Goal: Book appointment/travel/reservation

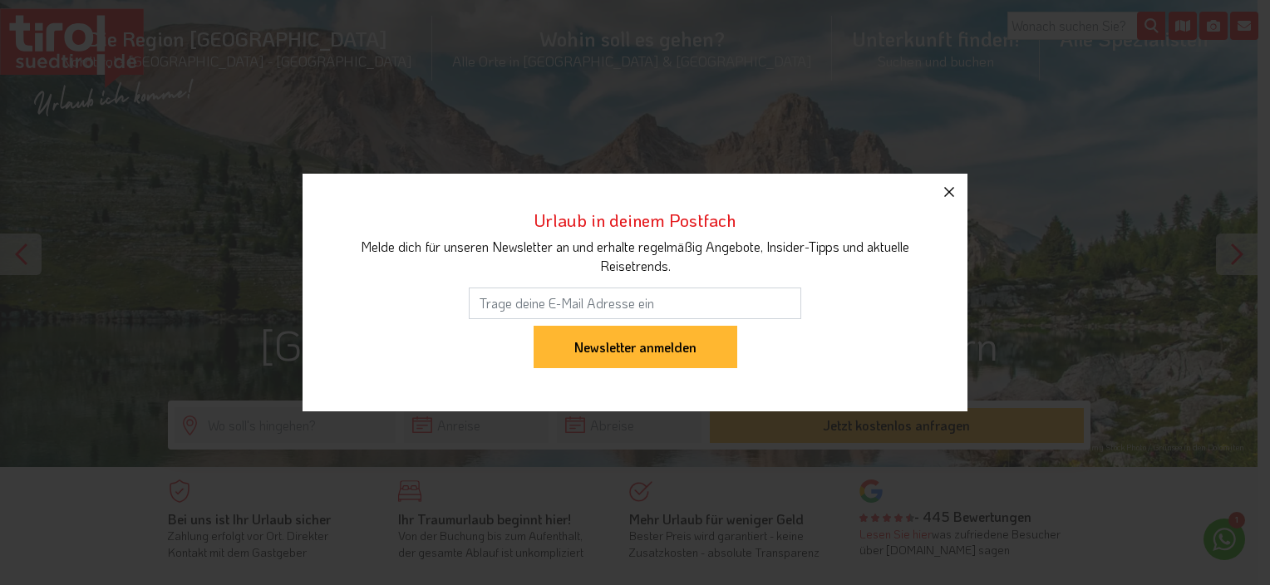
click at [954, 188] on icon "button" at bounding box center [949, 192] width 20 height 20
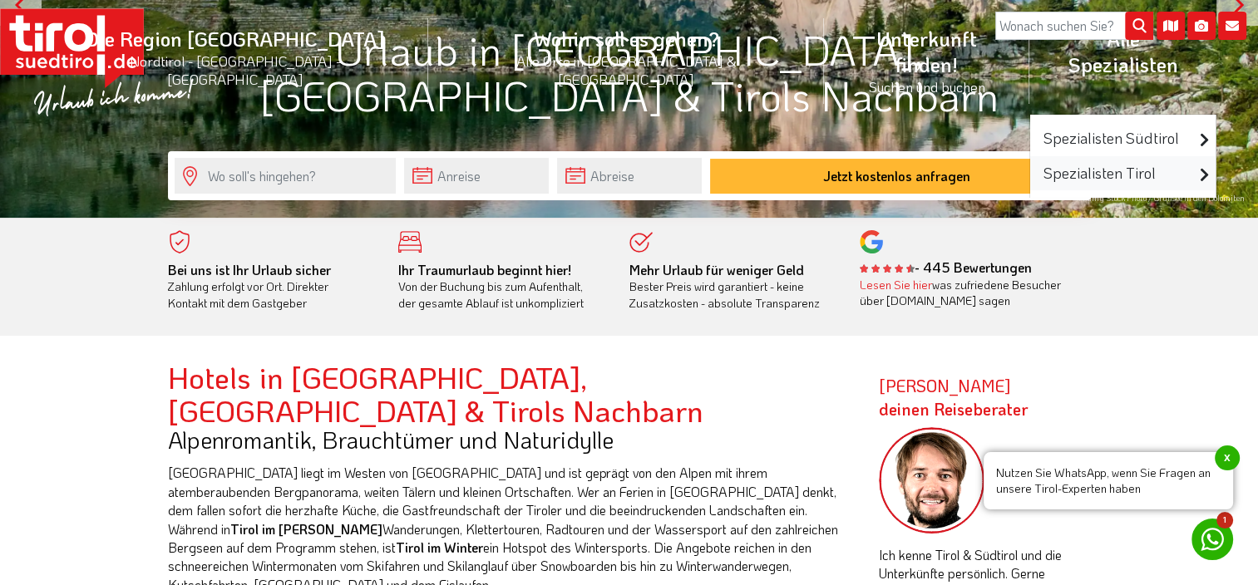
click at [1030, 156] on link "Spezialisten Tirol" at bounding box center [1122, 173] width 185 height 34
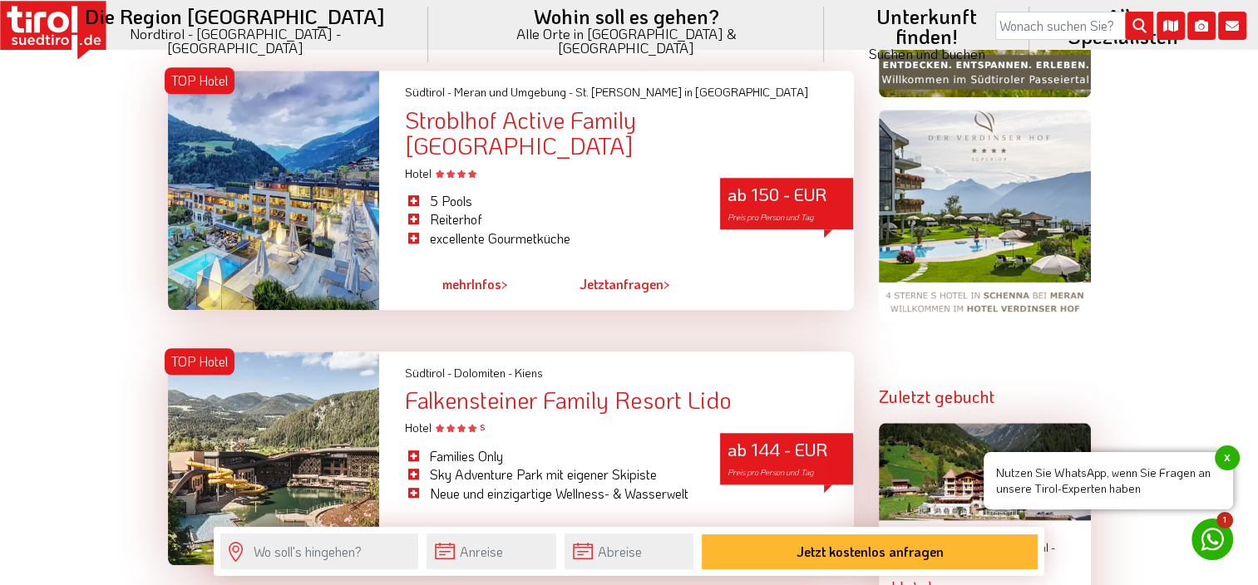
scroll to position [1247, 0]
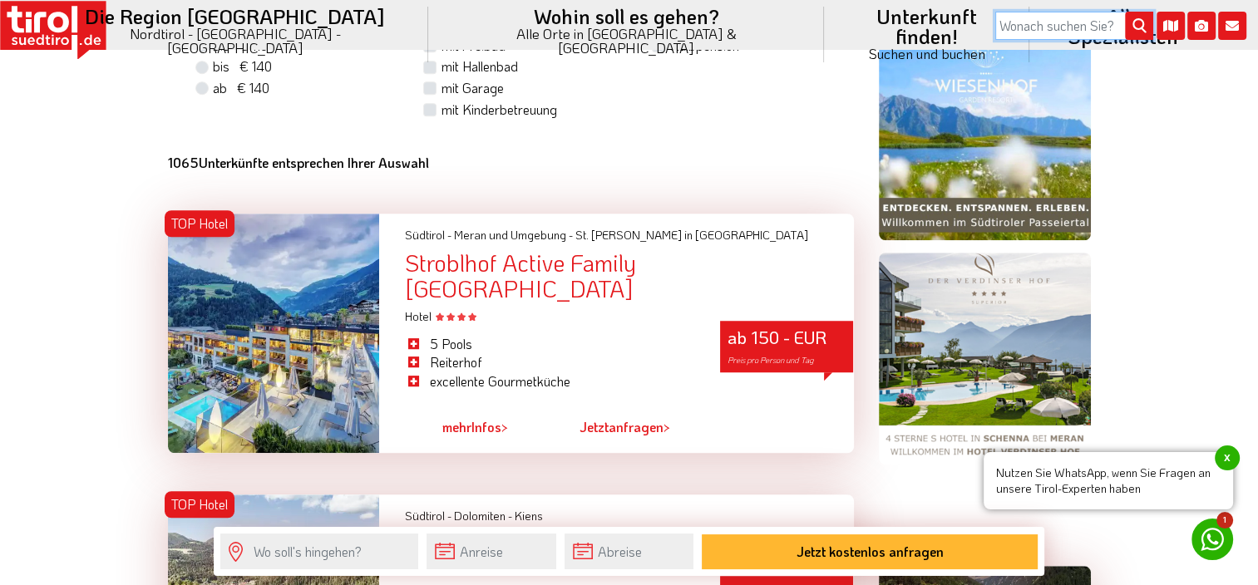
click at [1066, 24] on input "search" at bounding box center [1074, 26] width 158 height 28
type input "Schwangerschaft"
click at [1125, 12] on button "submit" at bounding box center [1139, 26] width 28 height 28
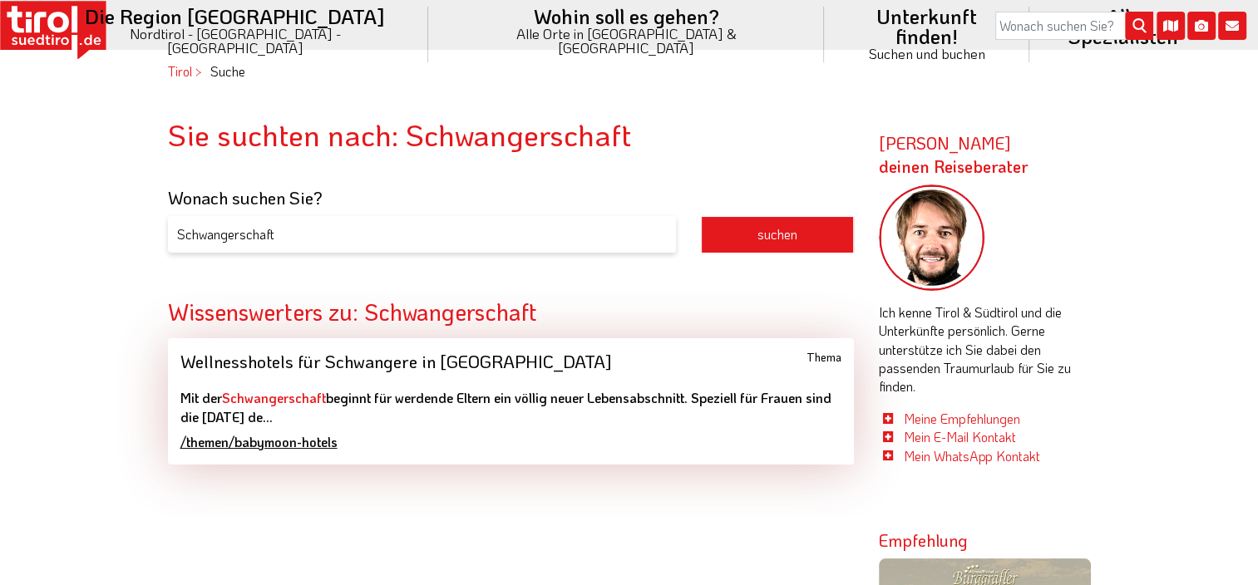
click at [249, 407] on link "Wellnesshotels für Schwangere in Südtirol & Tirol Thema Mit der Schwangerschaft…" at bounding box center [511, 401] width 686 height 126
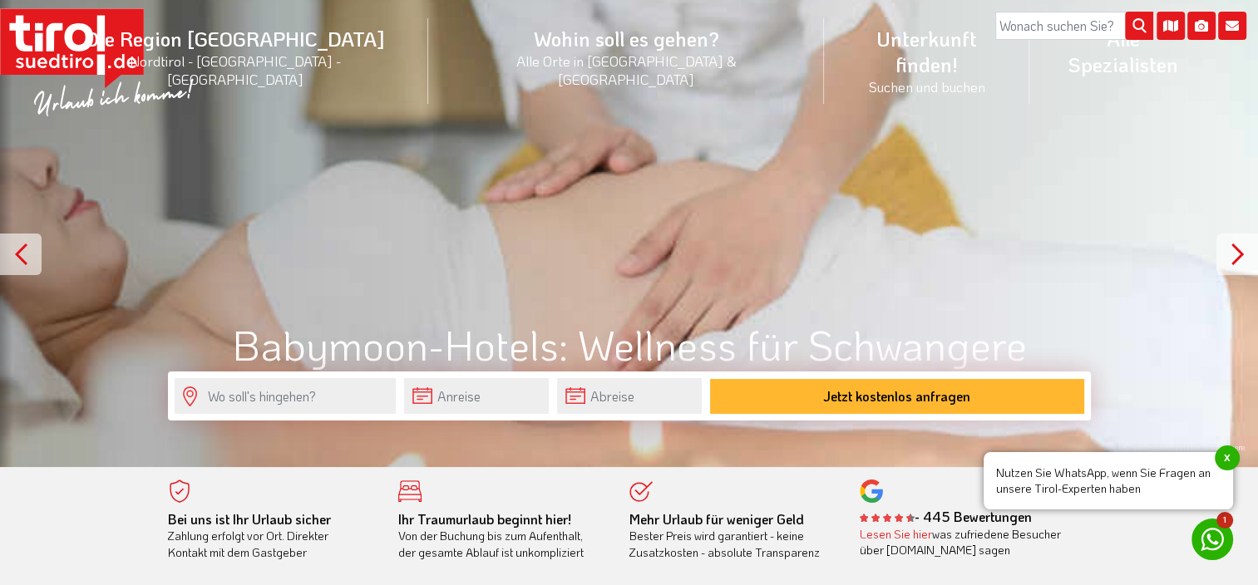
click at [1231, 256] on div at bounding box center [1237, 255] width 42 height 42
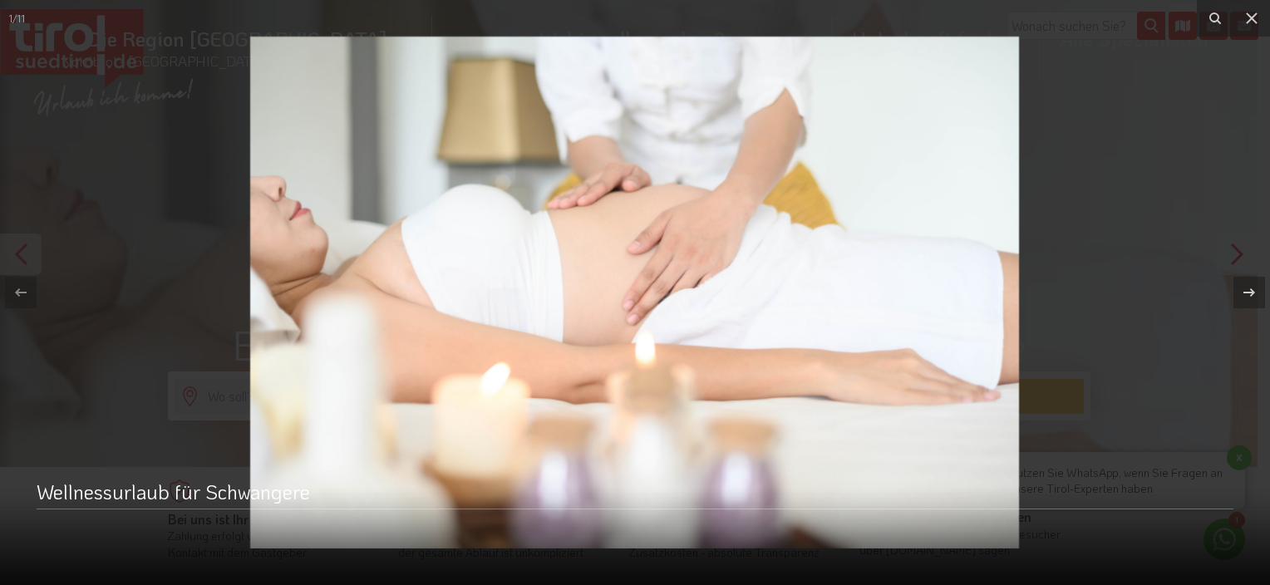
click at [592, 224] on img at bounding box center [634, 293] width 769 height 512
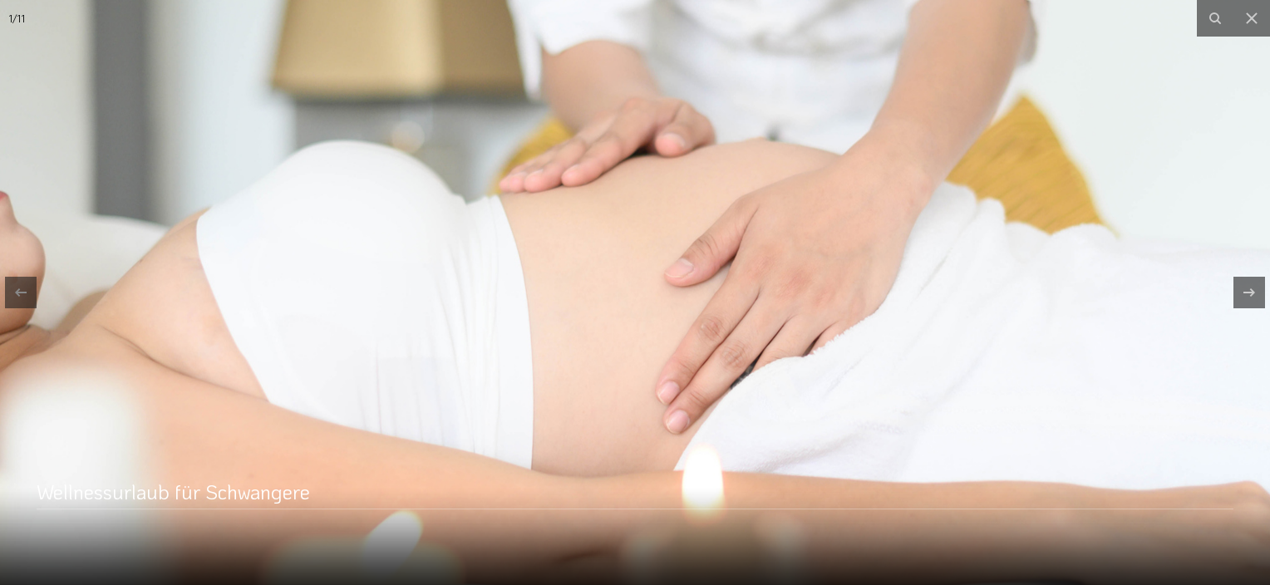
click at [592, 224] on img at bounding box center [681, 366] width 1596 height 1062
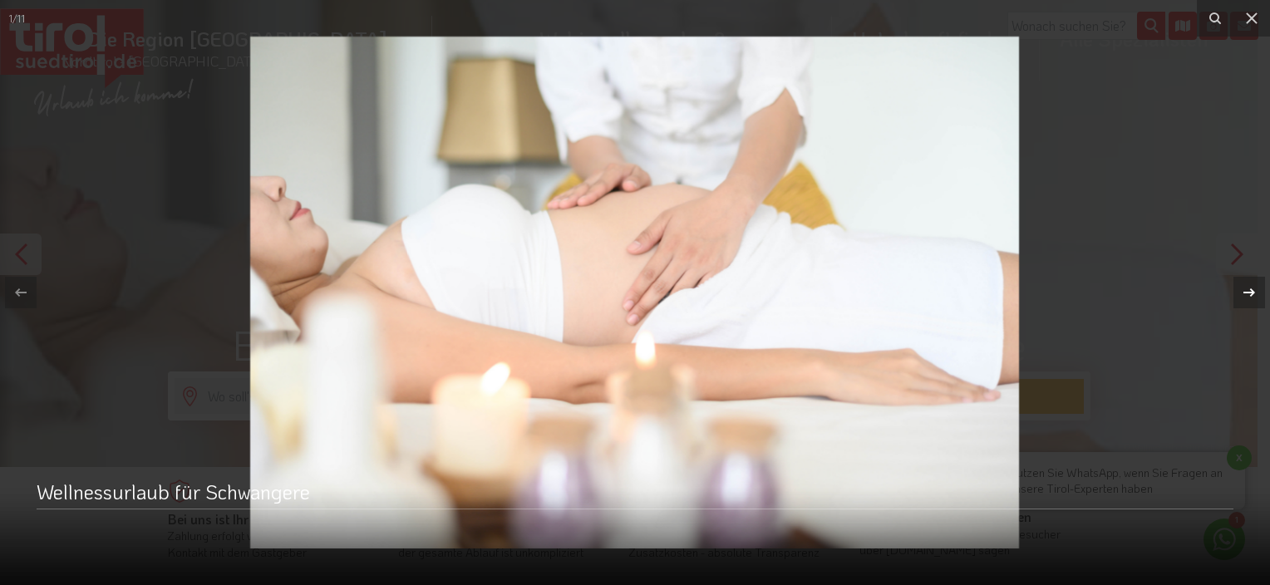
click at [1248, 301] on icon at bounding box center [1250, 293] width 20 height 20
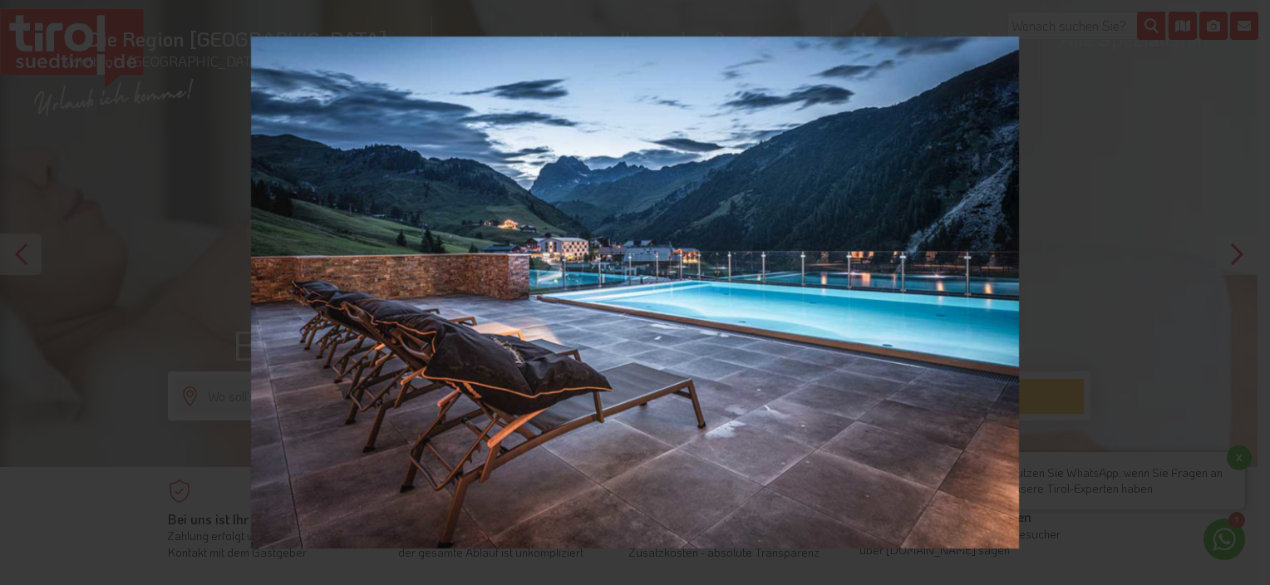
click at [1246, 303] on div "2 / 11 PURE Resort Warth - [GEOGRAPHIC_DATA] Nachbarn - [GEOGRAPHIC_DATA] - War…" at bounding box center [635, 292] width 1270 height 585
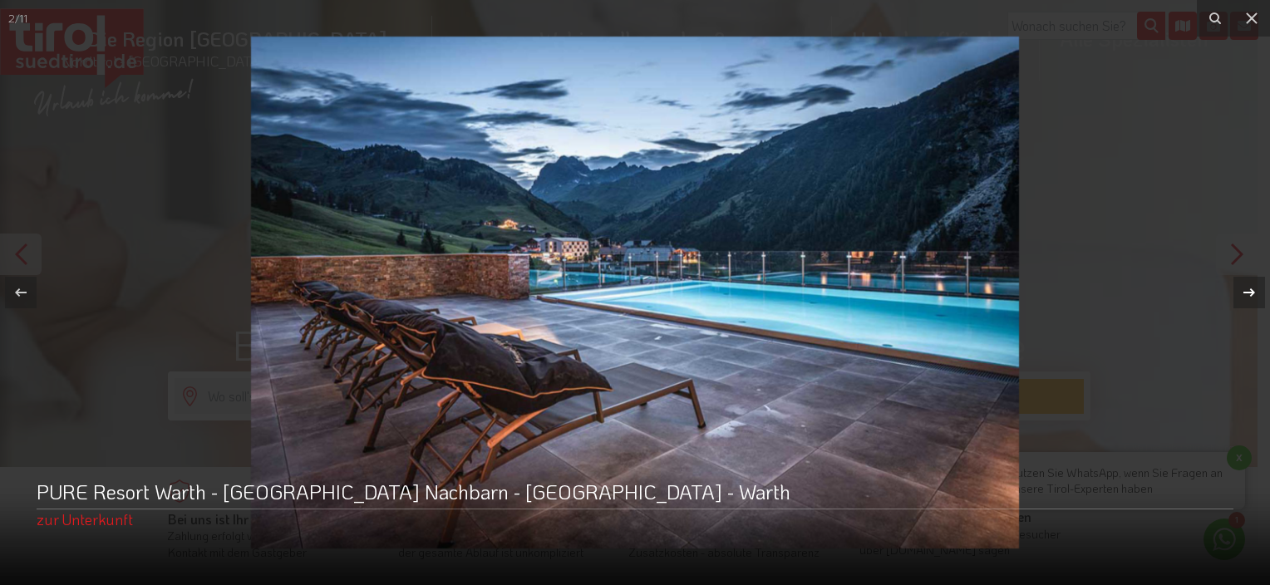
click at [1254, 296] on icon at bounding box center [1250, 293] width 20 height 20
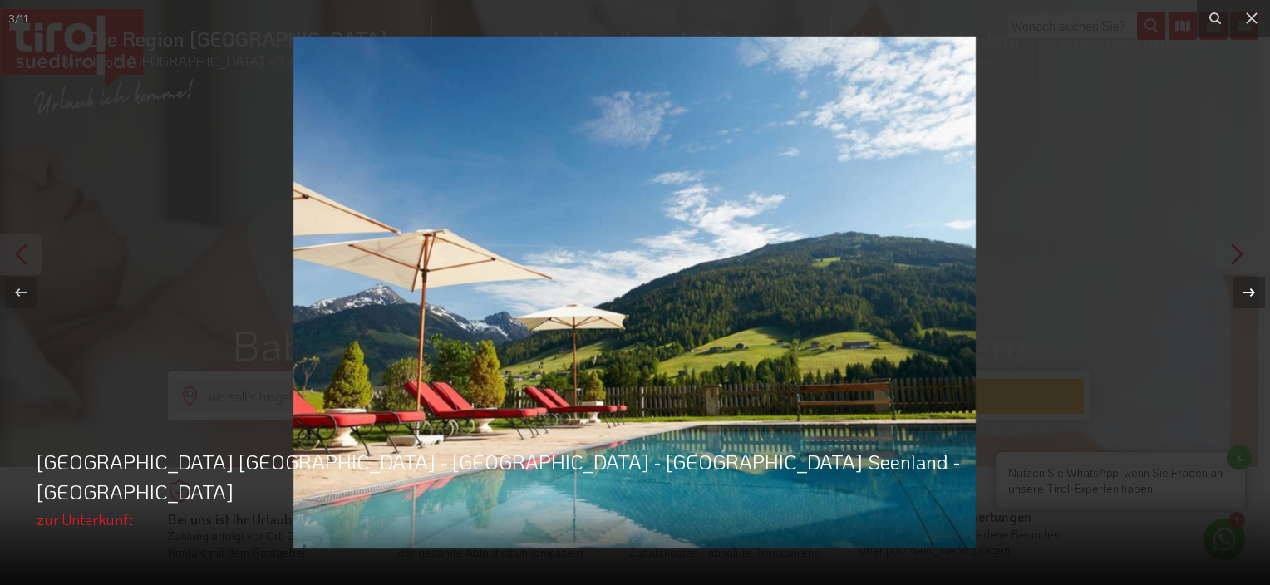
click at [1254, 296] on icon at bounding box center [1250, 293] width 20 height 20
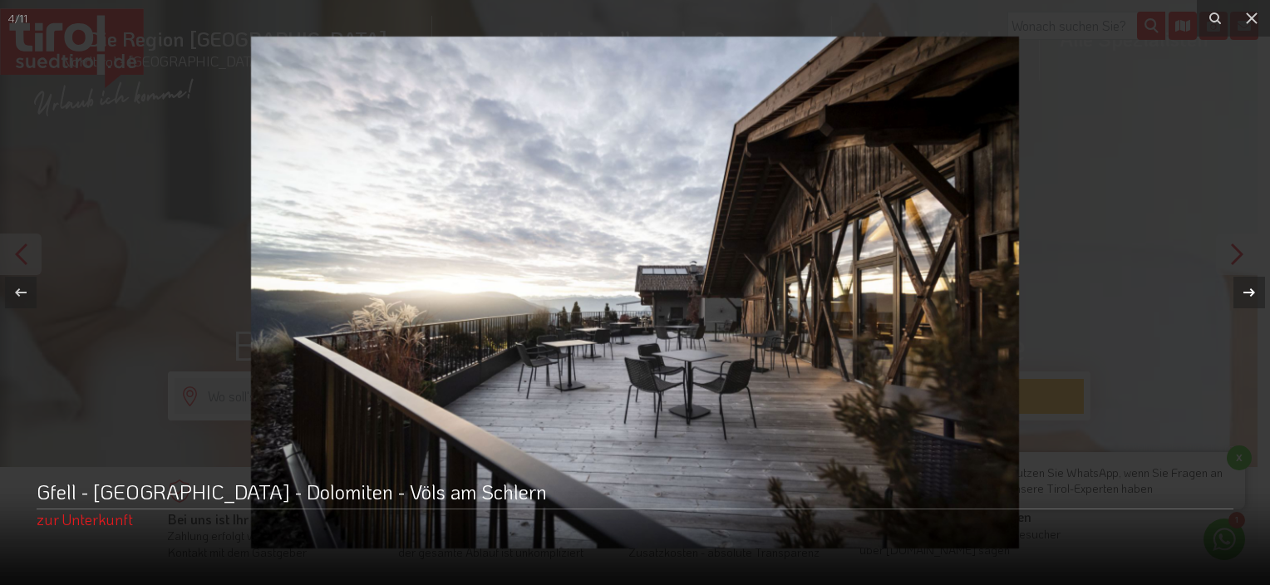
click at [1254, 296] on icon at bounding box center [1250, 293] width 20 height 20
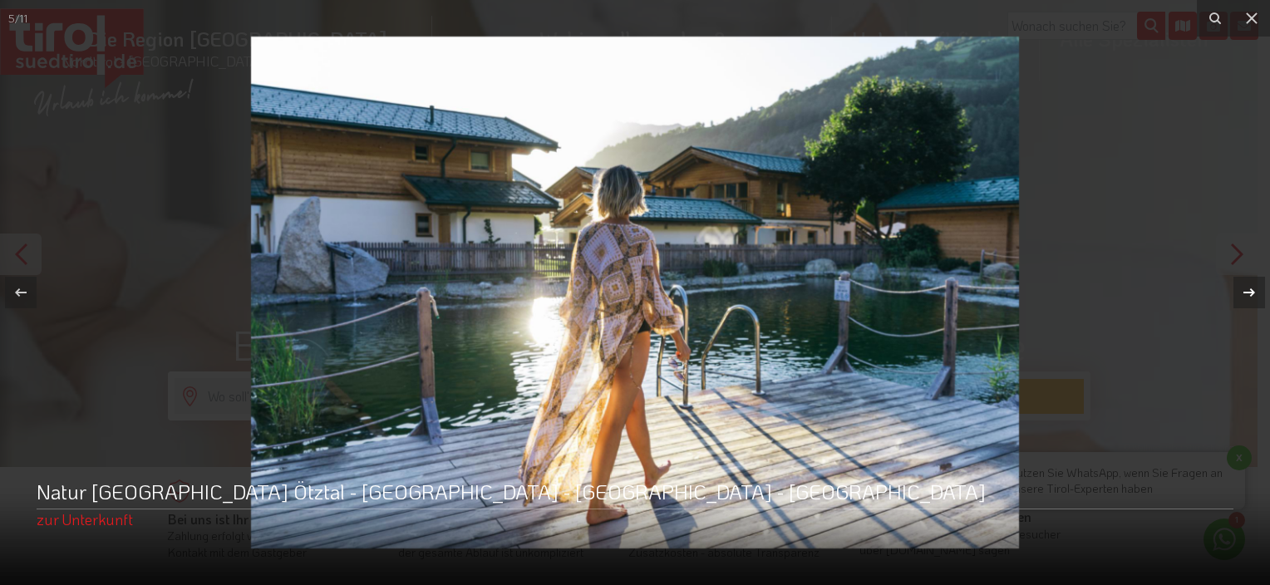
click at [1254, 279] on div at bounding box center [1250, 293] width 32 height 32
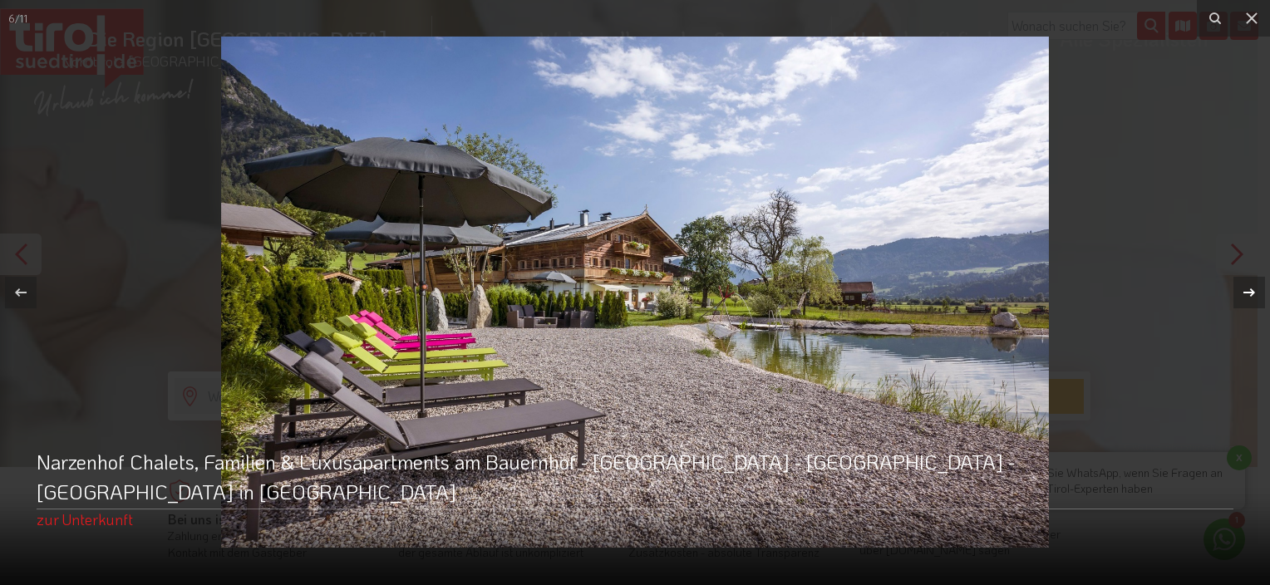
click at [1254, 279] on div at bounding box center [1250, 293] width 32 height 32
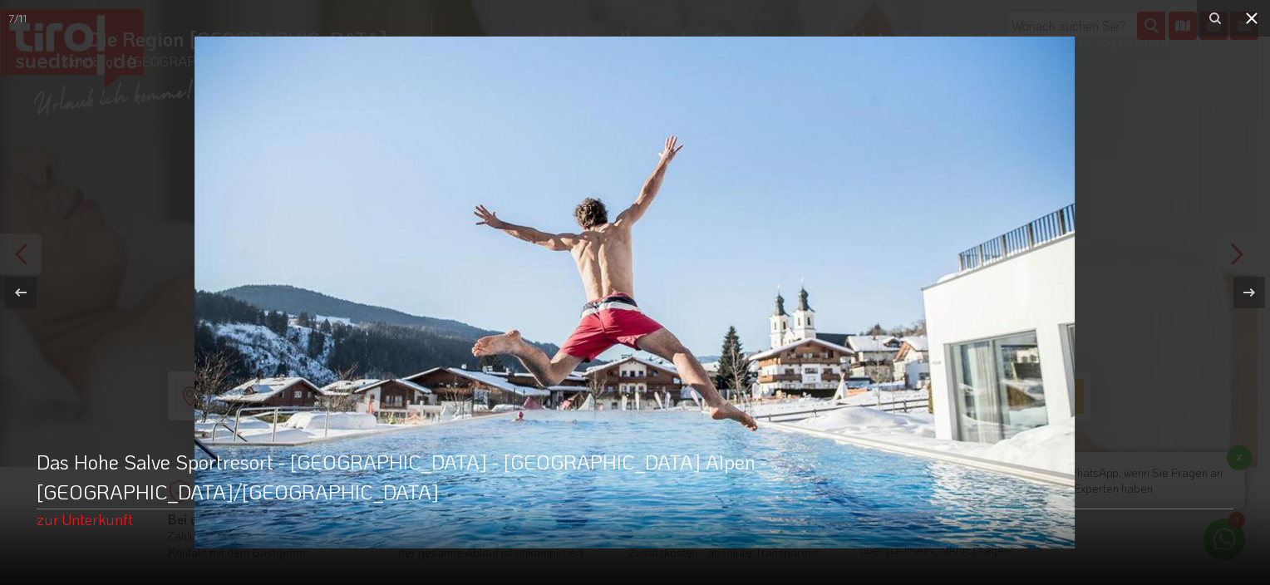
click at [1250, 10] on icon at bounding box center [1252, 18] width 20 height 20
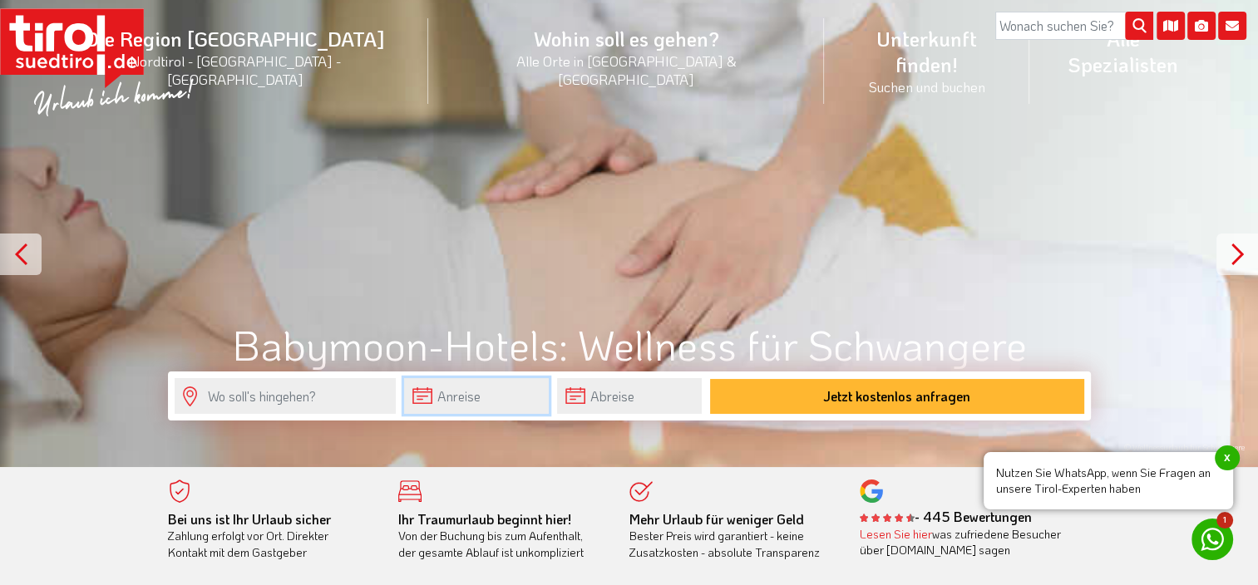
click at [460, 399] on input "text" at bounding box center [476, 396] width 145 height 36
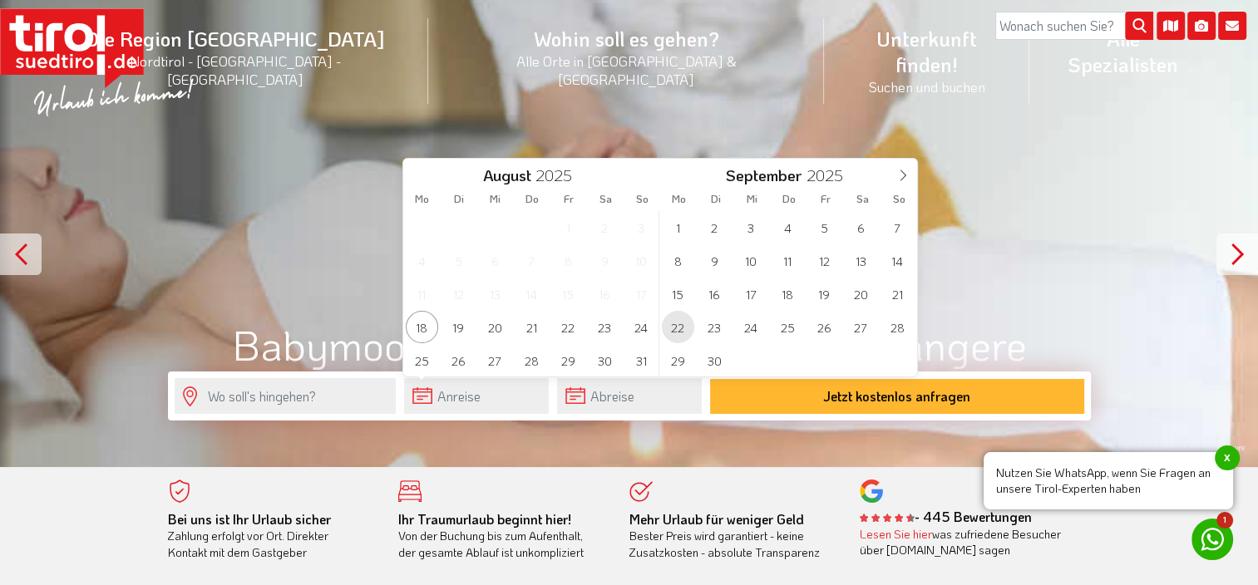
click at [672, 328] on span "22" at bounding box center [678, 327] width 32 height 32
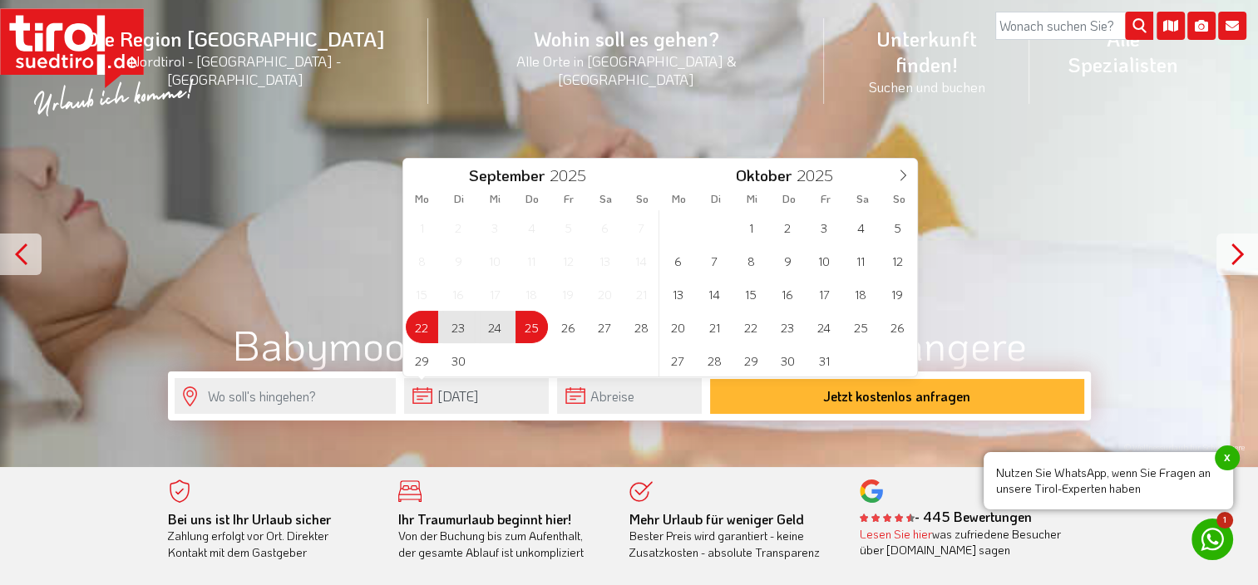
click at [541, 332] on span "25" at bounding box center [531, 327] width 32 height 32
type input "[DATE]"
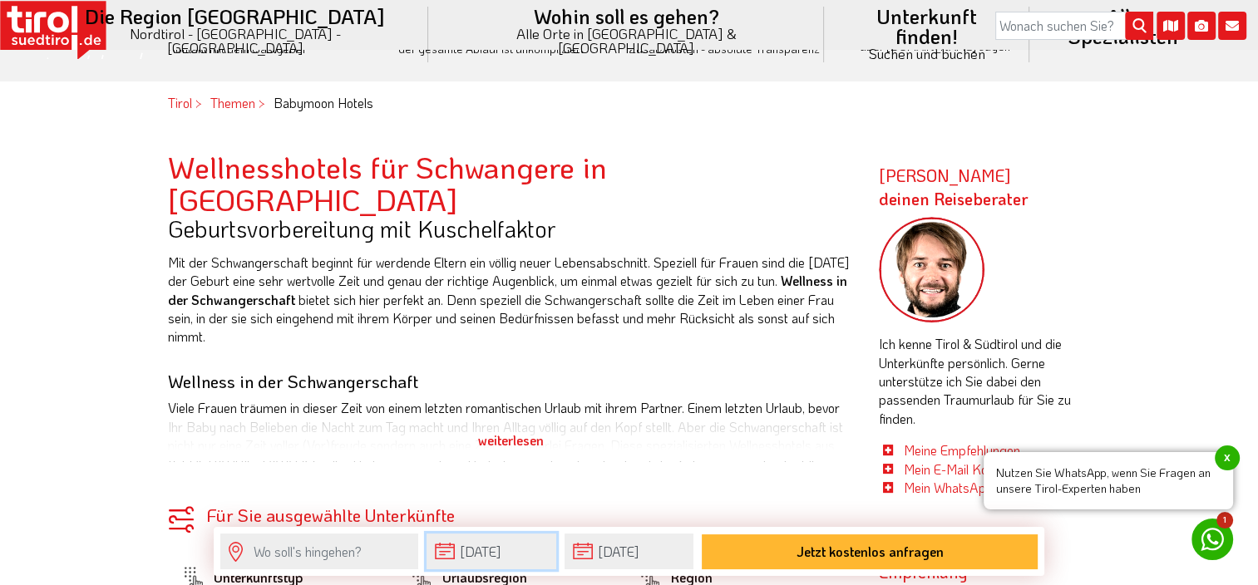
scroll to position [499, 0]
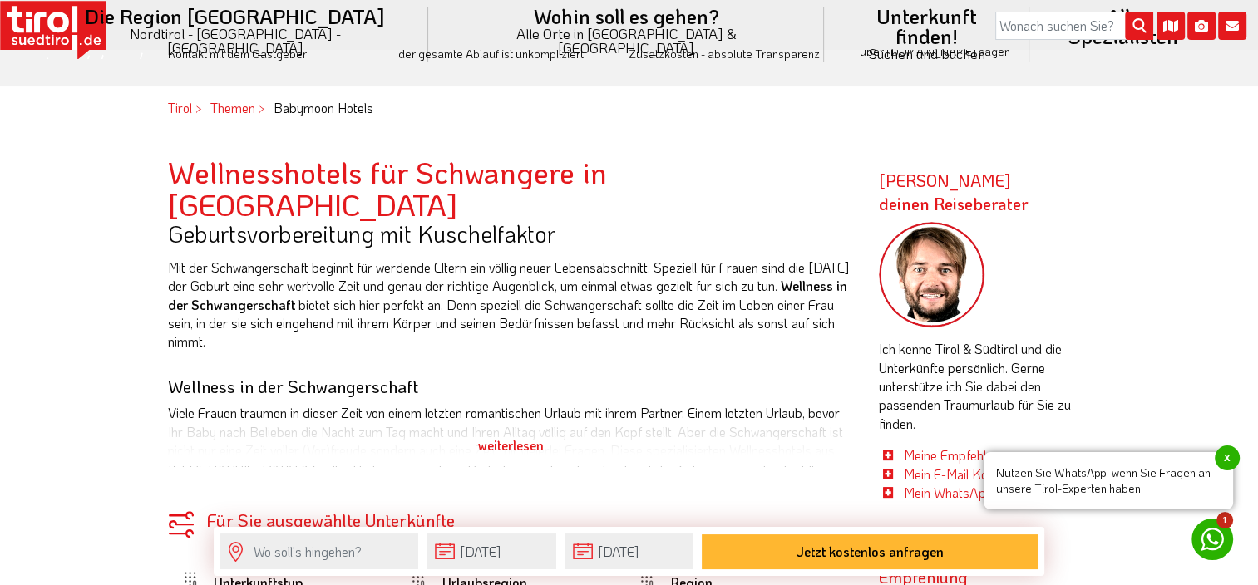
click at [477, 425] on div "weiterlesen" at bounding box center [511, 446] width 686 height 42
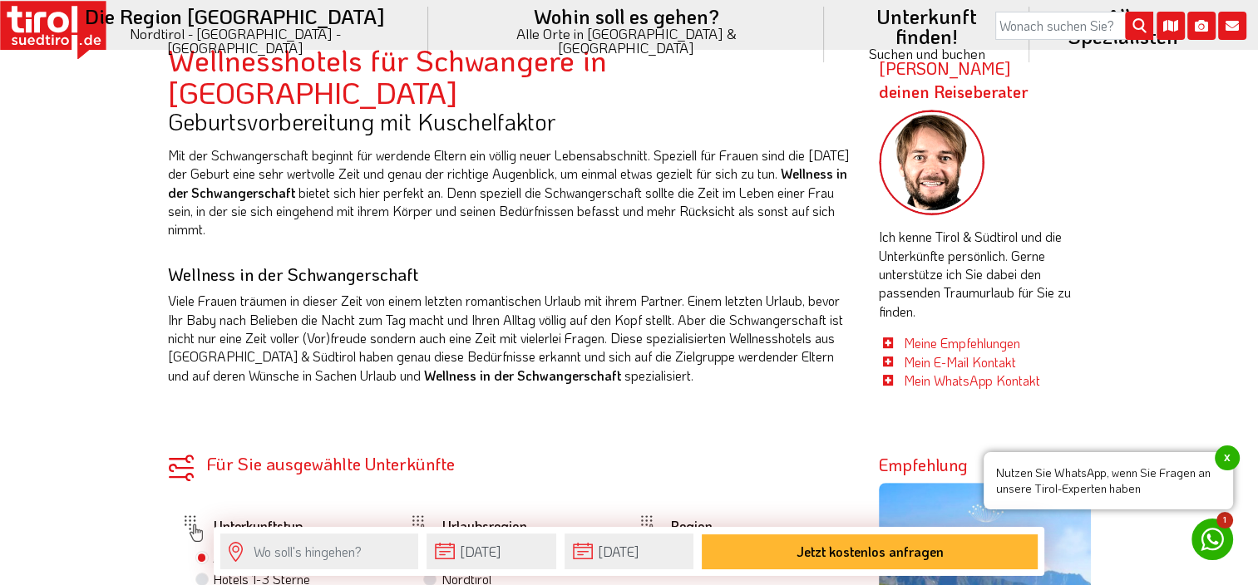
scroll to position [582, 0]
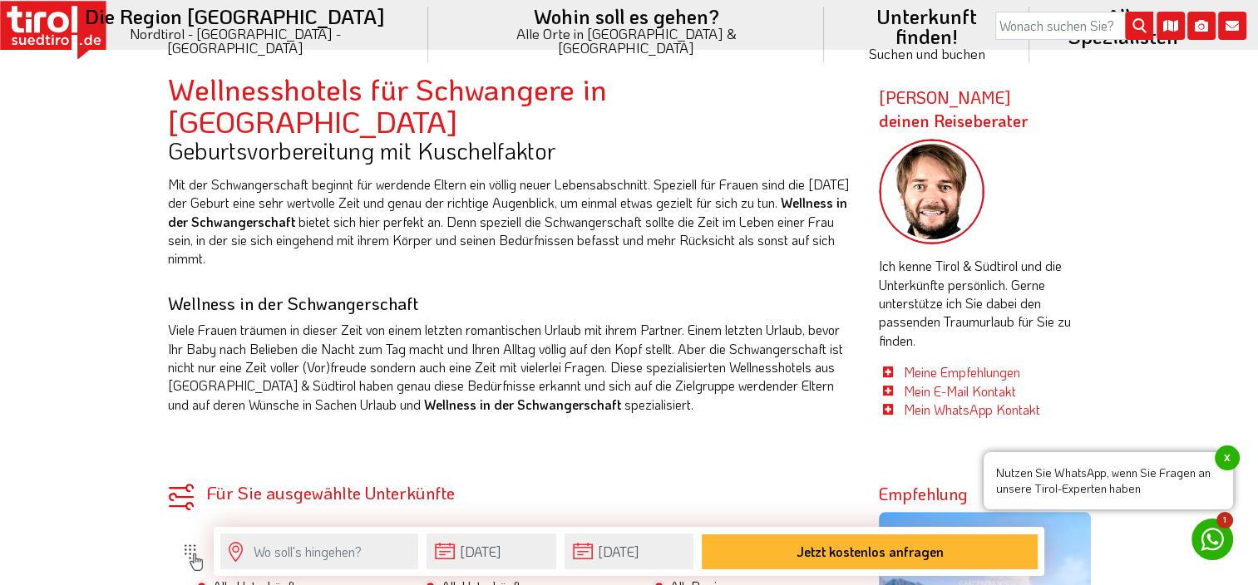
click at [254, 484] on div "Für Sie ausgewählte Unterkünfte" at bounding box center [511, 492] width 686 height 17
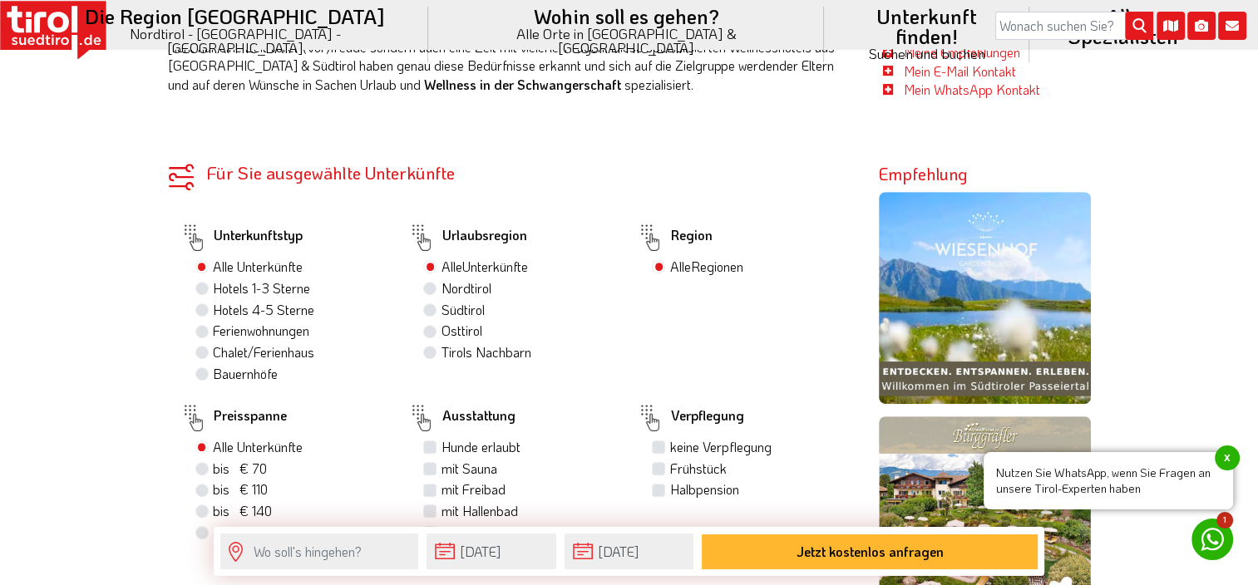
scroll to position [998, 0]
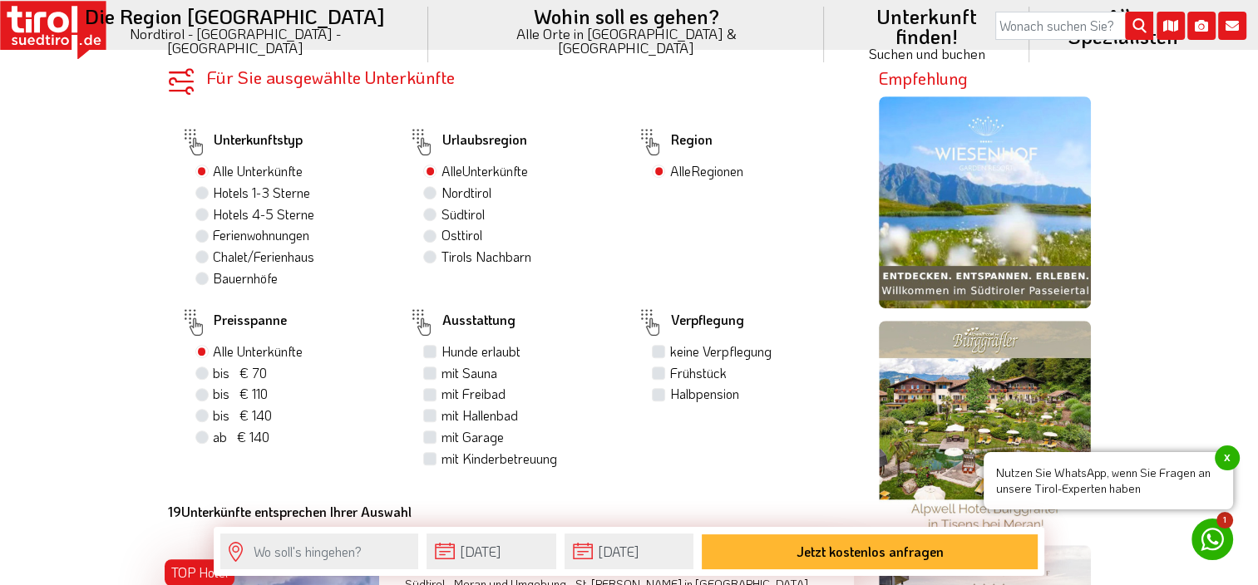
click at [449, 364] on label "mit Sauna" at bounding box center [469, 373] width 56 height 18
click at [437, 367] on input "mit Sauna" at bounding box center [431, 372] width 11 height 11
checkbox input "true"
click at [449, 385] on label "mit Freibad" at bounding box center [473, 394] width 64 height 18
click at [437, 388] on input "mit Freibad" at bounding box center [431, 393] width 11 height 11
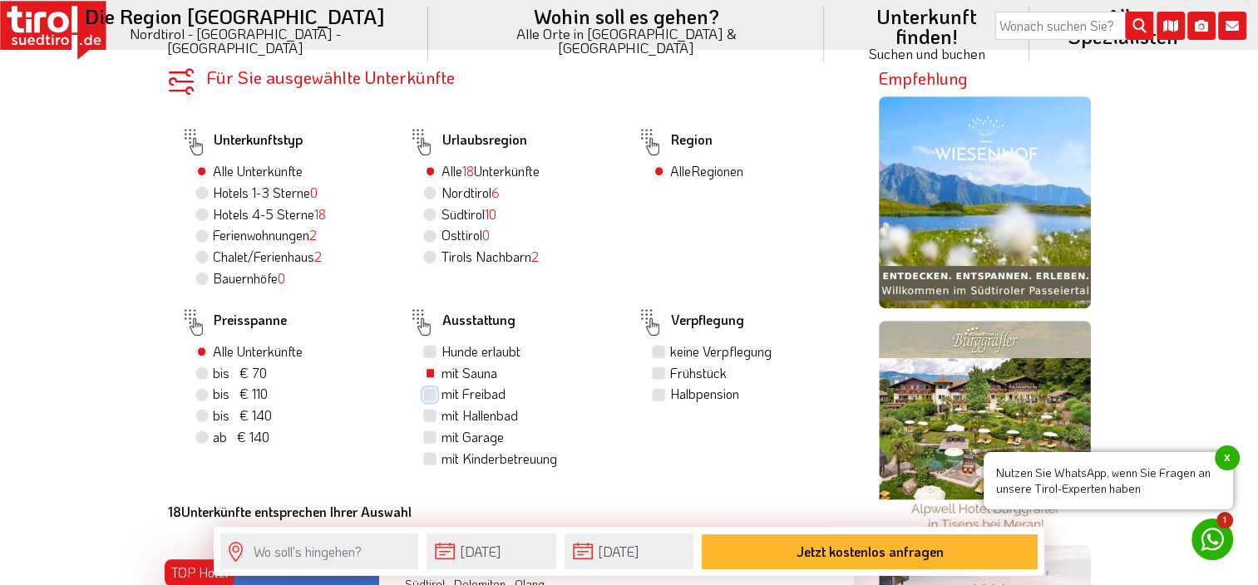
checkbox input "true"
click at [451, 407] on label "mit Hallenbad" at bounding box center [479, 416] width 76 height 18
click at [437, 410] on input "mit Hallenbad" at bounding box center [431, 415] width 11 height 11
checkbox input "true"
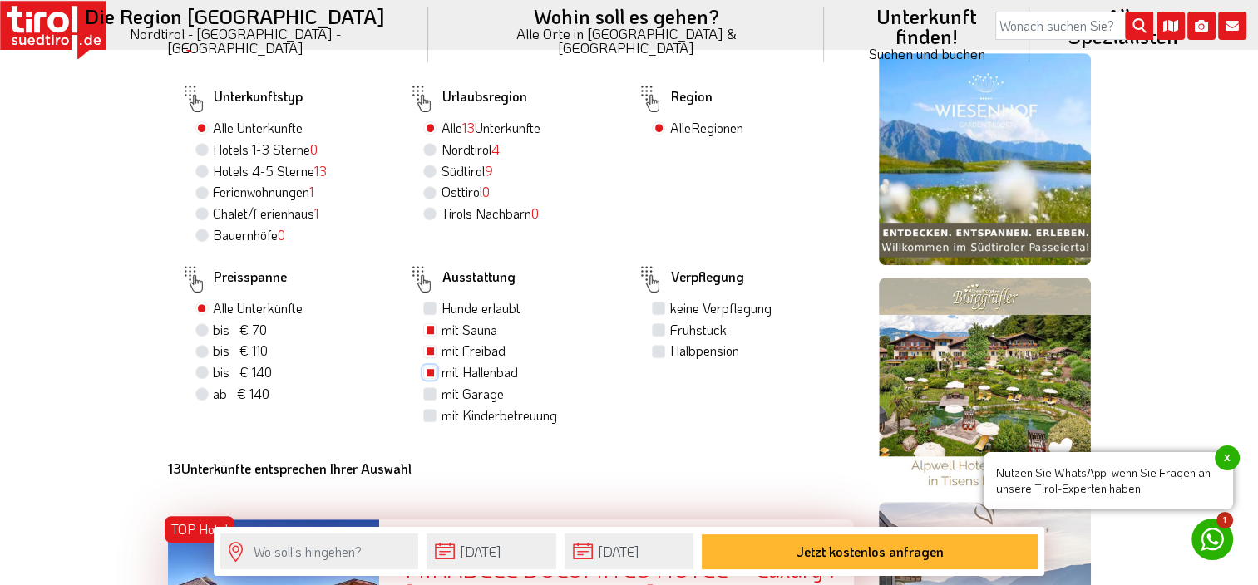
scroll to position [1081, 0]
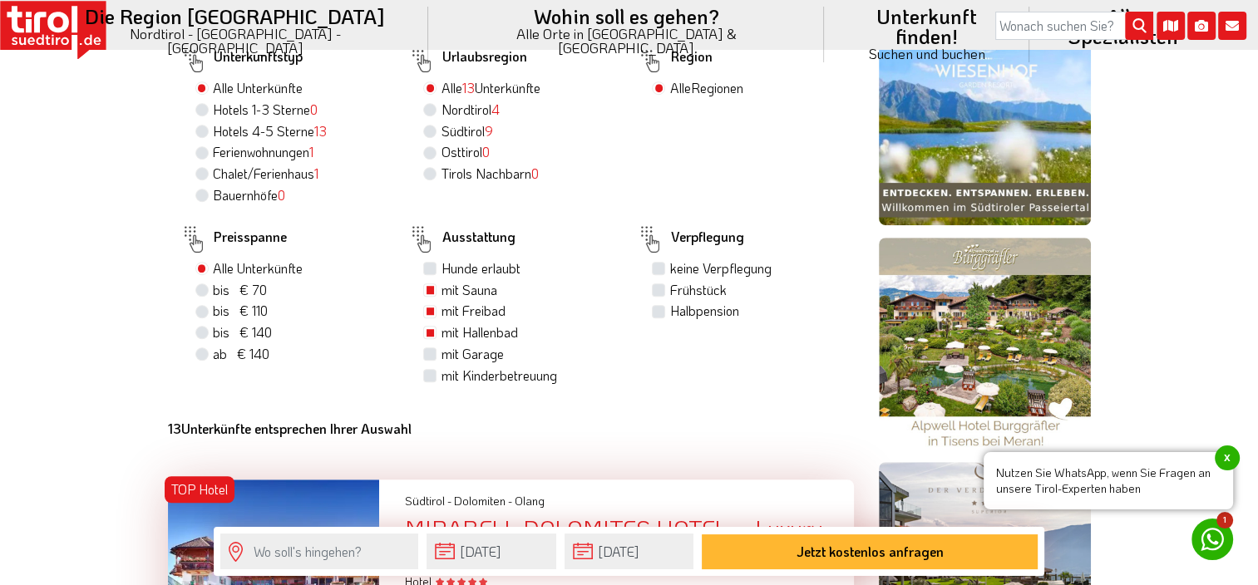
click at [669, 302] on label "Halbpension" at bounding box center [703, 311] width 69 height 18
click at [660, 305] on input "Halbpension" at bounding box center [660, 310] width 11 height 11
checkbox input "true"
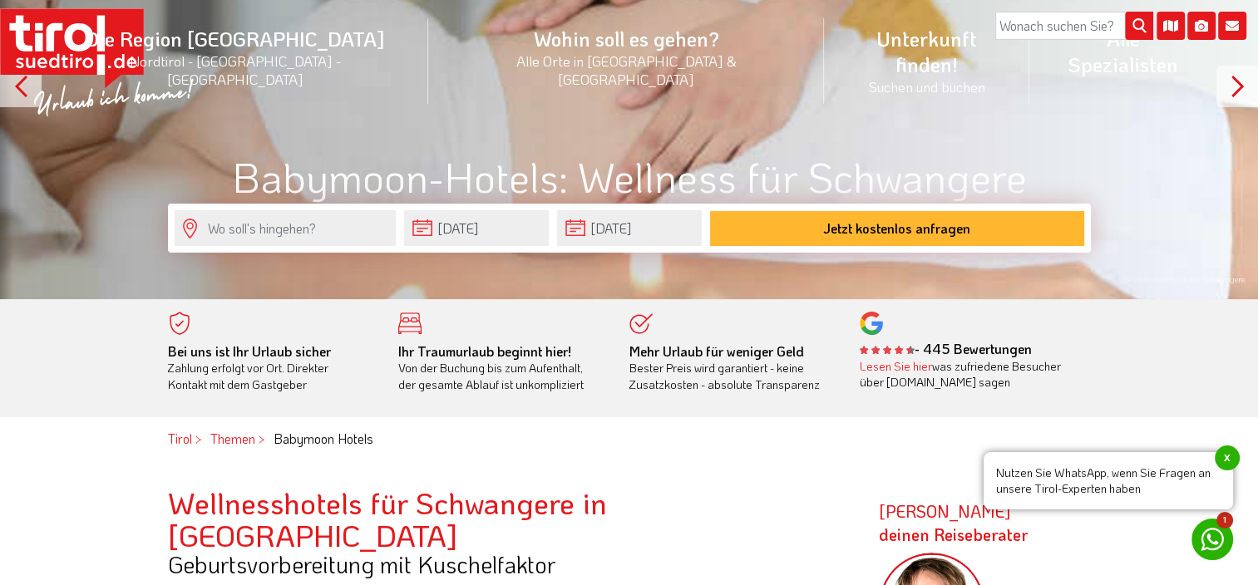
scroll to position [0, 0]
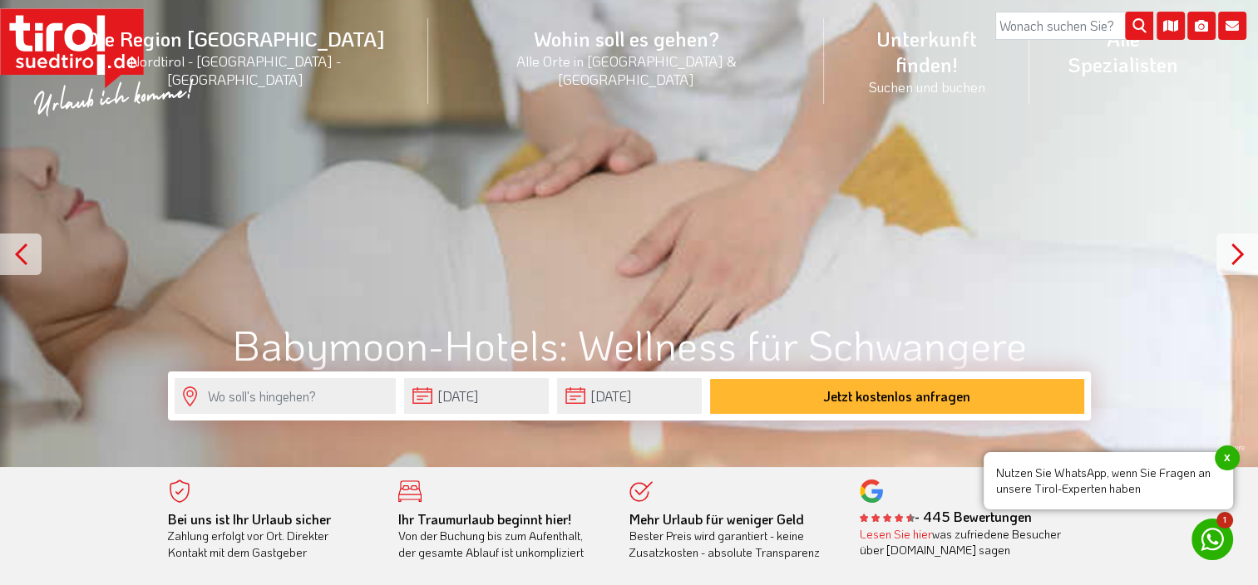
click at [560, 219] on div "© Wellnessurlaub für Schwangere" at bounding box center [629, 233] width 1258 height 467
click at [1229, 249] on div at bounding box center [1237, 255] width 42 height 42
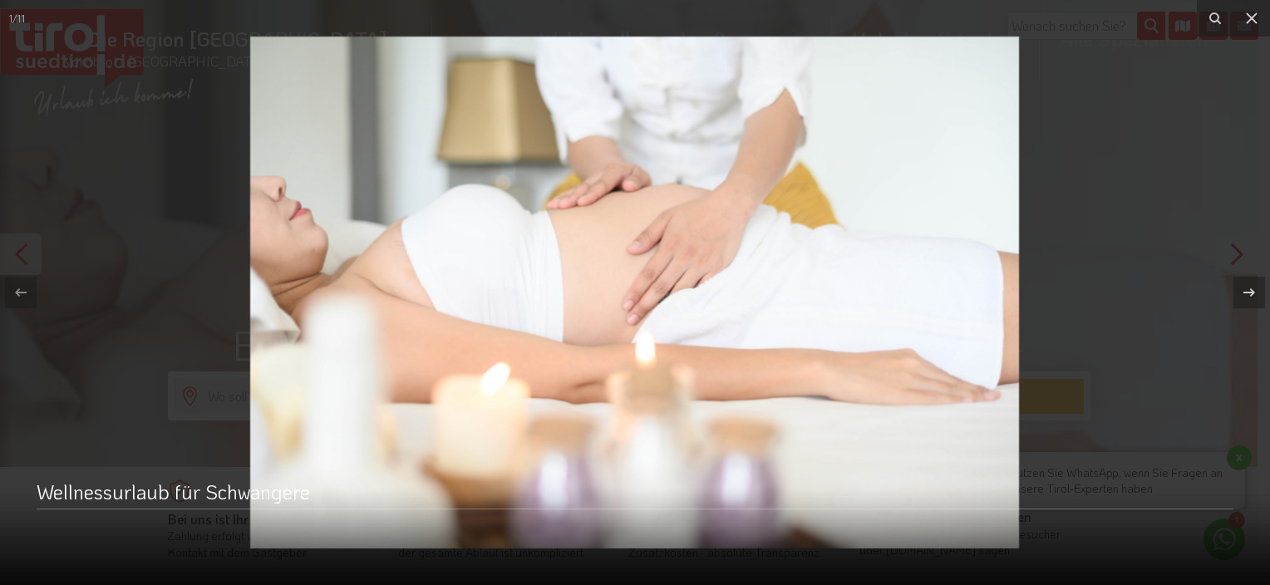
click at [520, 290] on img at bounding box center [634, 293] width 769 height 512
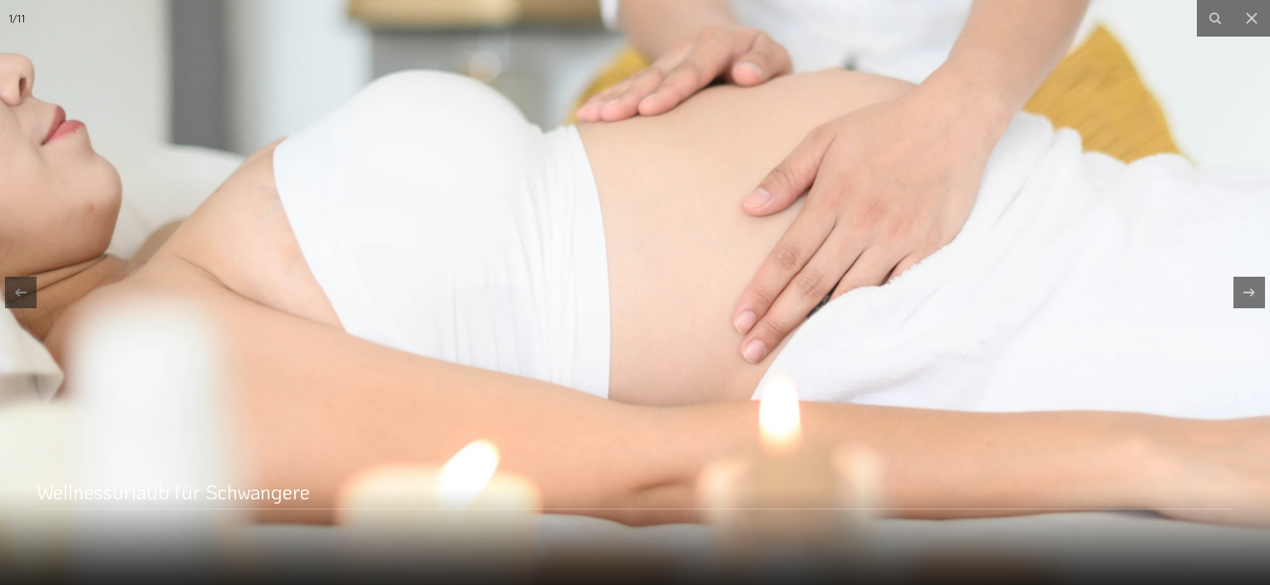
click at [624, 302] on img at bounding box center [757, 295] width 1596 height 1062
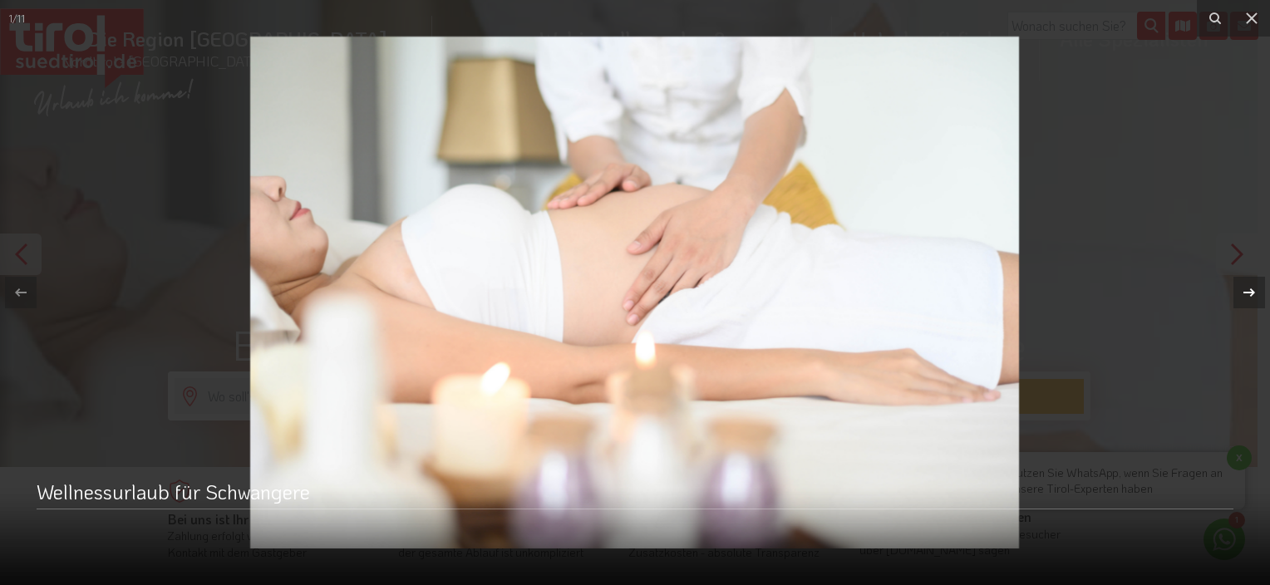
click at [1235, 295] on div at bounding box center [1250, 293] width 32 height 32
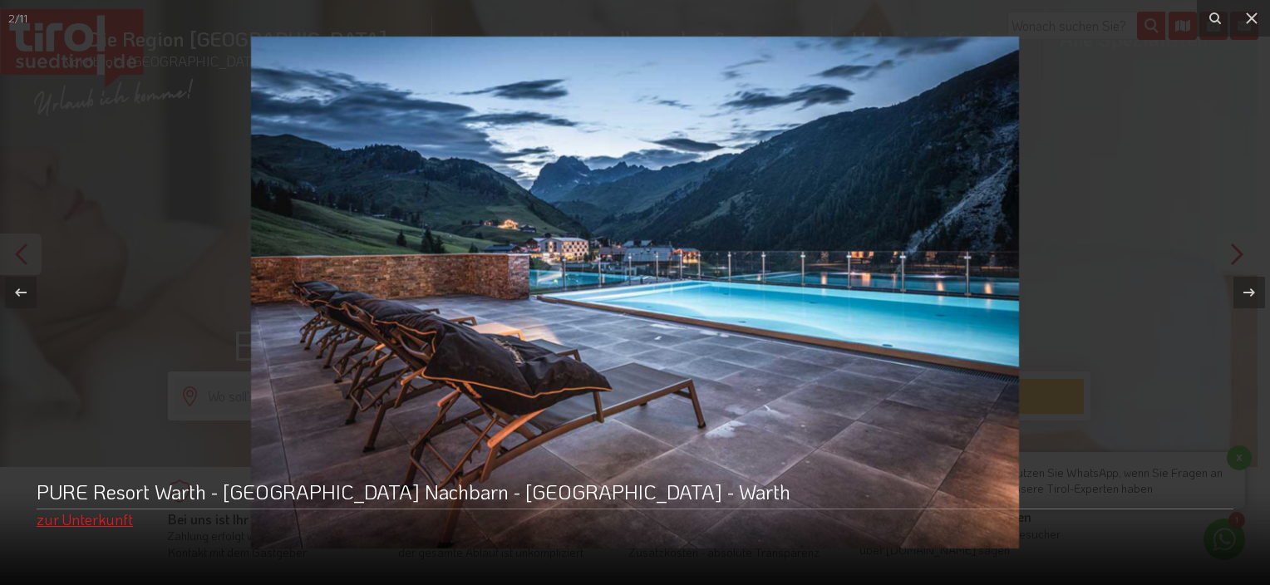
click at [63, 525] on link "zur Unterkunft" at bounding box center [85, 520] width 96 height 22
click at [27, 292] on icon at bounding box center [21, 293] width 20 height 20
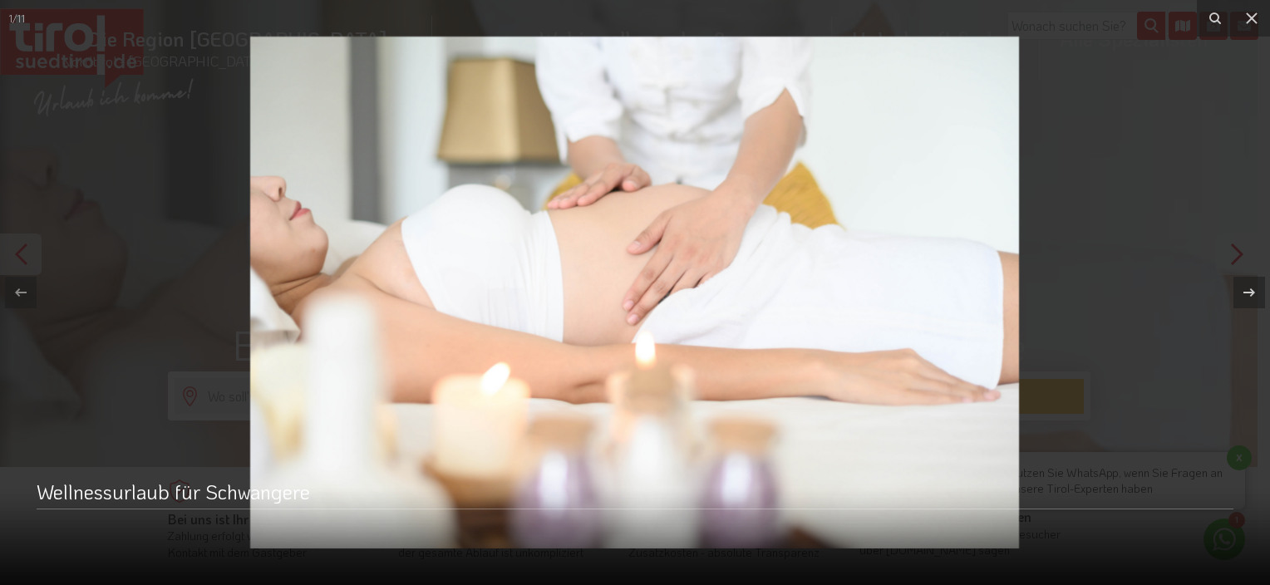
click at [121, 528] on div "Wellnessurlaub für Schwangere" at bounding box center [635, 547] width 1270 height 76
click at [421, 402] on img at bounding box center [634, 293] width 769 height 512
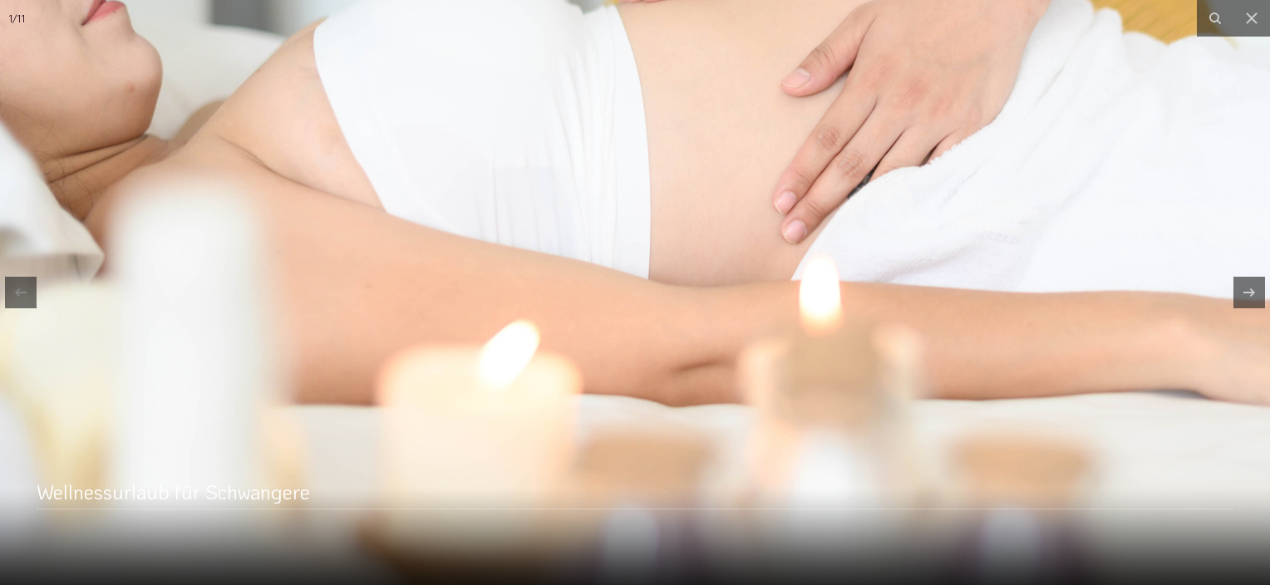
click at [422, 402] on img at bounding box center [798, 175] width 1596 height 1062
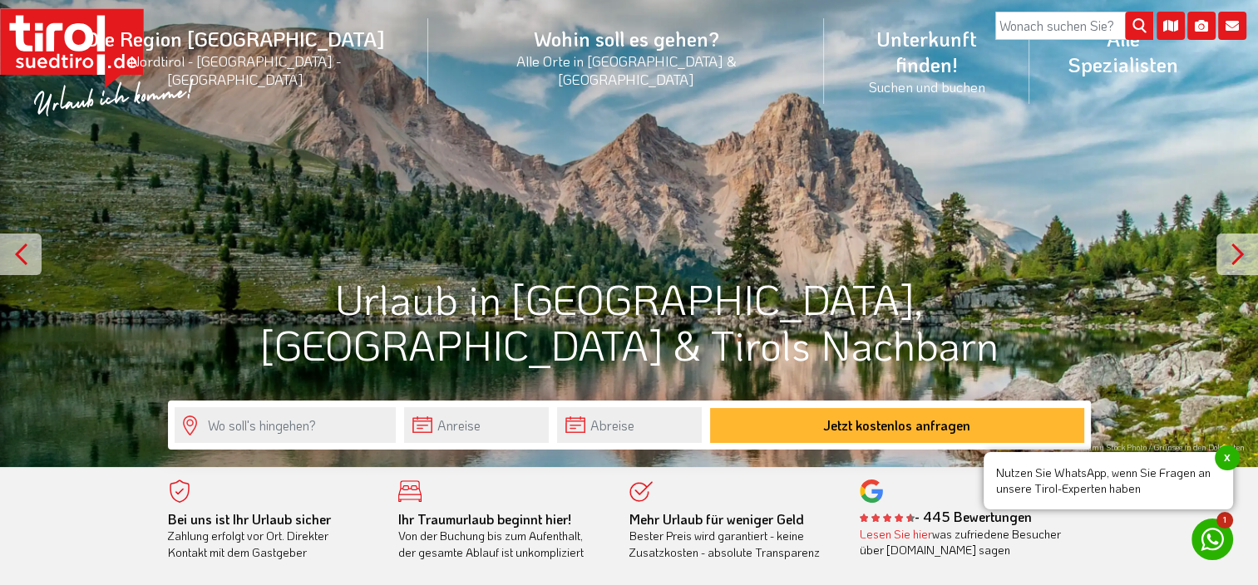
click at [27, 246] on div at bounding box center [21, 255] width 42 height 42
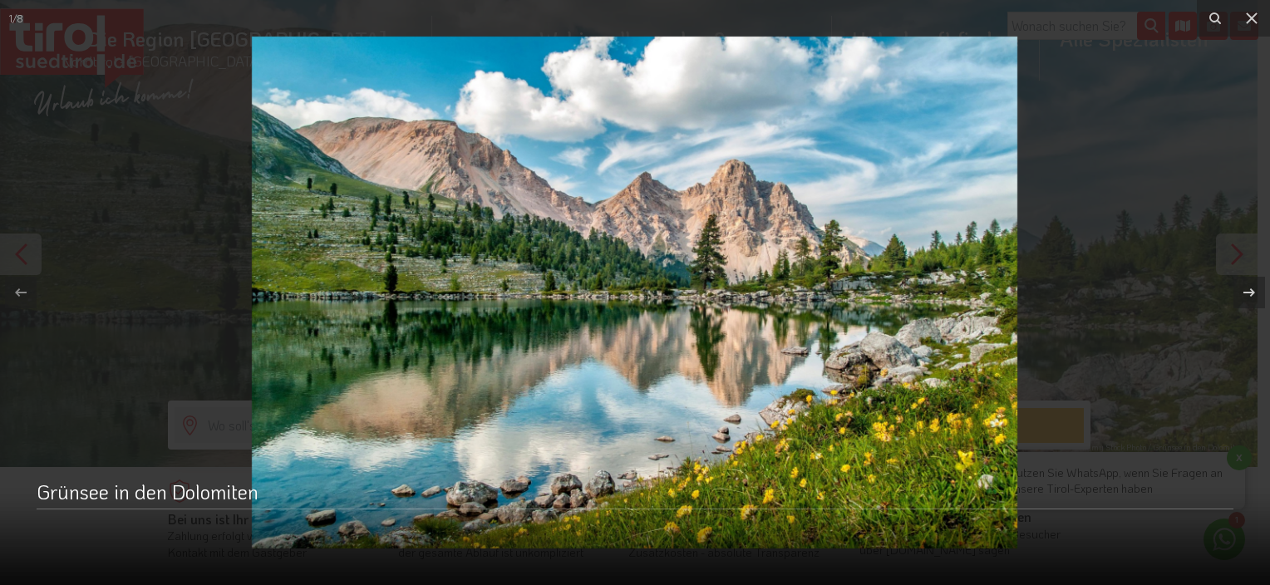
click at [27, 246] on div at bounding box center [635, 292] width 1270 height 585
